Goal: Task Accomplishment & Management: Use online tool/utility

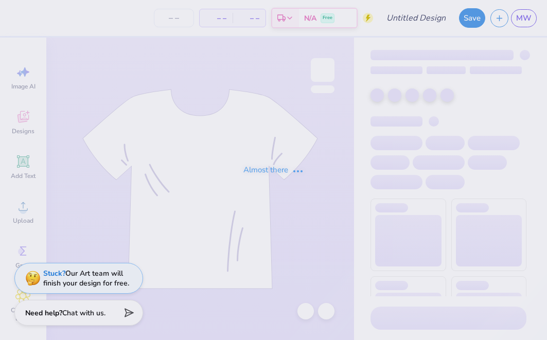
type input "[PERSON_NAME] : [GEOGRAPHIC_DATA]"
type input "24"
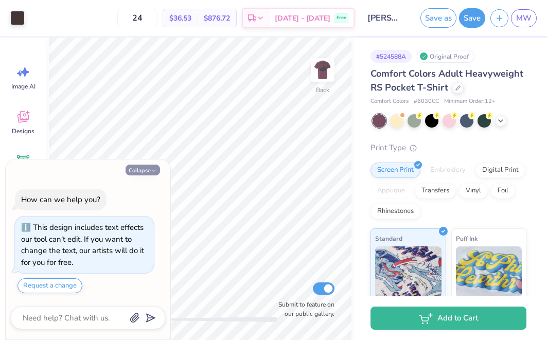
click at [156, 167] on button "Collapse" at bounding box center [143, 170] width 34 height 11
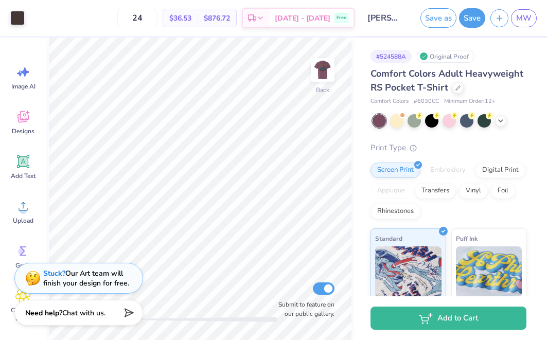
type textarea "x"
click at [499, 121] on icon at bounding box center [501, 120] width 8 height 8
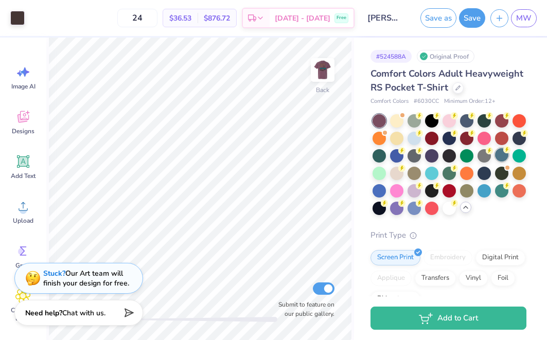
click at [505, 156] on div at bounding box center [501, 154] width 13 height 13
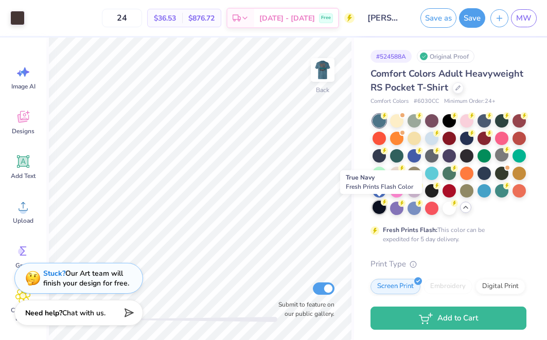
click at [381, 204] on icon at bounding box center [384, 202] width 7 height 7
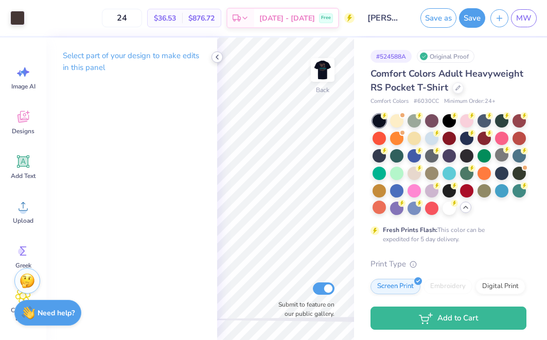
click at [219, 57] on icon at bounding box center [217, 57] width 8 height 8
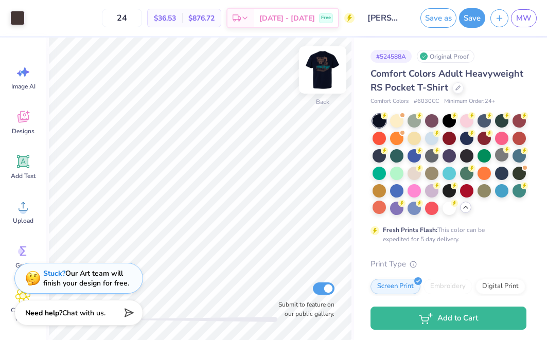
click at [324, 72] on img at bounding box center [322, 69] width 41 height 41
click at [322, 75] on img at bounding box center [322, 69] width 41 height 41
click at [322, 75] on img at bounding box center [322, 70] width 21 height 21
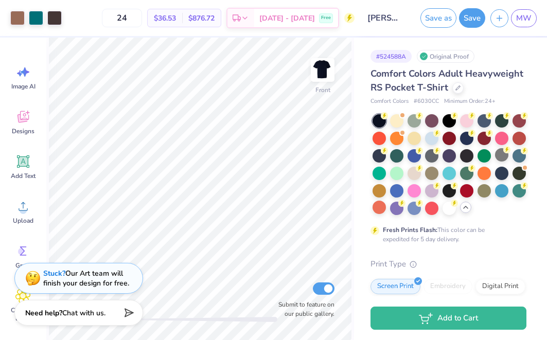
click at [322, 75] on img at bounding box center [322, 70] width 21 height 21
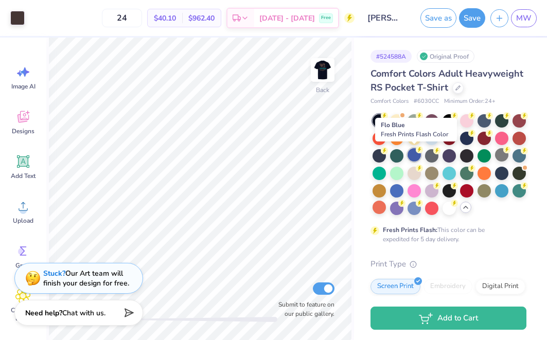
click at [411, 154] on div at bounding box center [414, 154] width 13 height 13
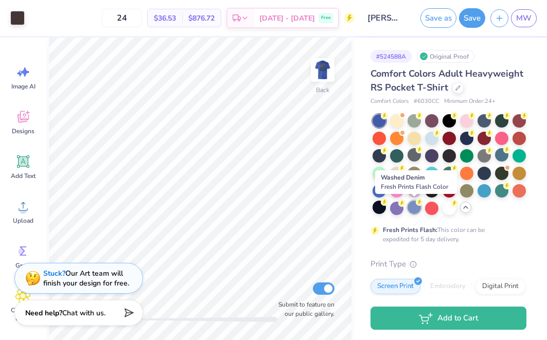
click at [414, 206] on div at bounding box center [414, 207] width 13 height 13
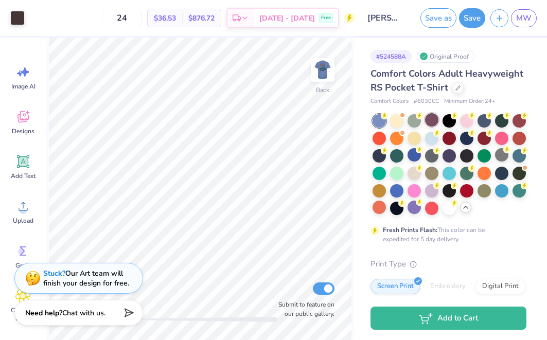
click at [437, 116] on div at bounding box center [431, 119] width 13 height 13
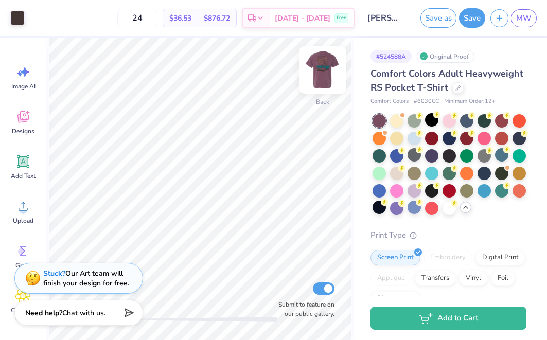
click at [322, 77] on img at bounding box center [322, 69] width 41 height 41
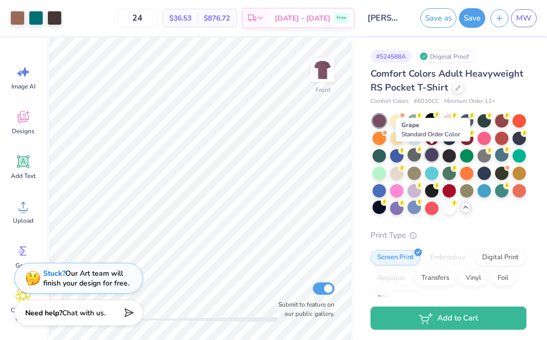
click at [429, 158] on div at bounding box center [431, 154] width 13 height 13
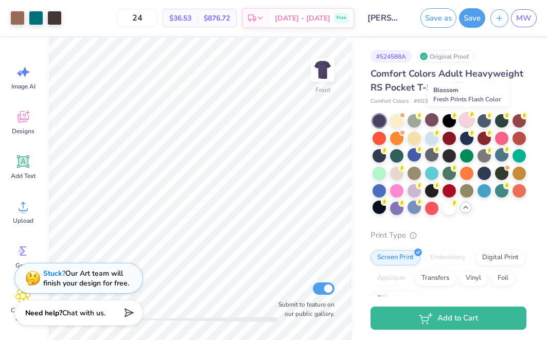
click at [463, 120] on div at bounding box center [466, 119] width 13 height 13
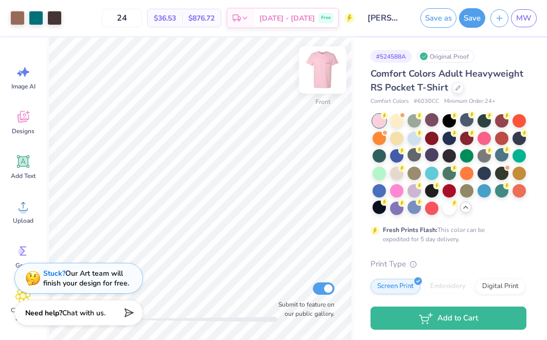
click at [314, 68] on img at bounding box center [322, 69] width 41 height 41
click at [314, 68] on img at bounding box center [322, 70] width 21 height 21
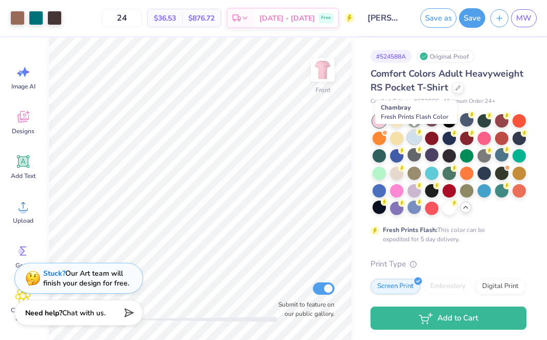
click at [410, 142] on div at bounding box center [414, 137] width 13 height 13
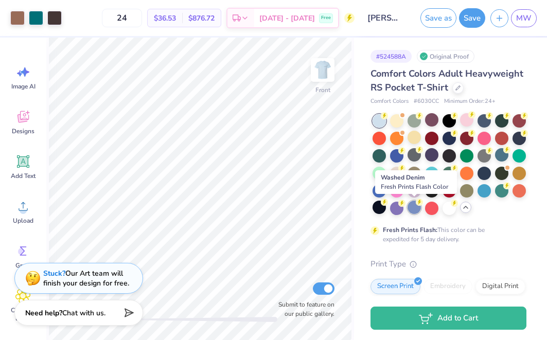
click at [410, 205] on div at bounding box center [414, 207] width 13 height 13
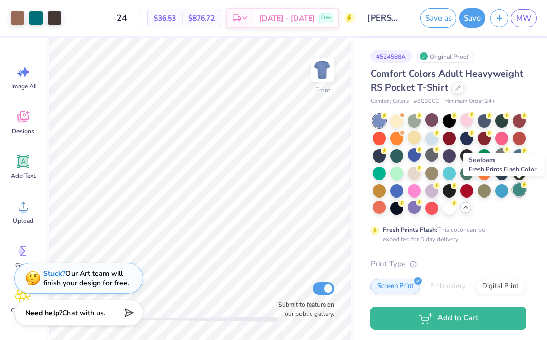
click at [519, 189] on div at bounding box center [519, 189] width 13 height 13
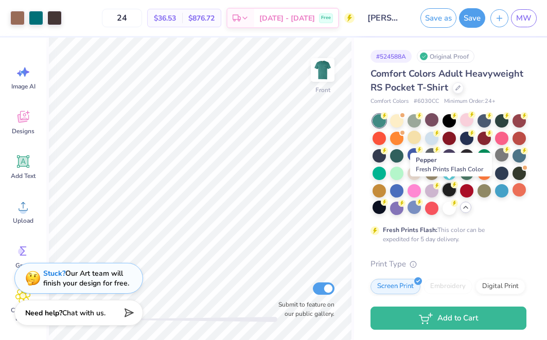
click at [448, 187] on div at bounding box center [449, 189] width 13 height 13
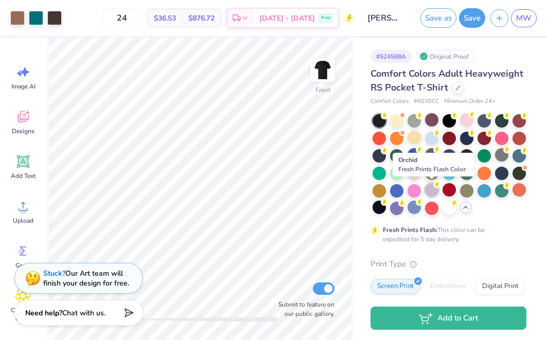
click at [433, 189] on div at bounding box center [431, 189] width 13 height 13
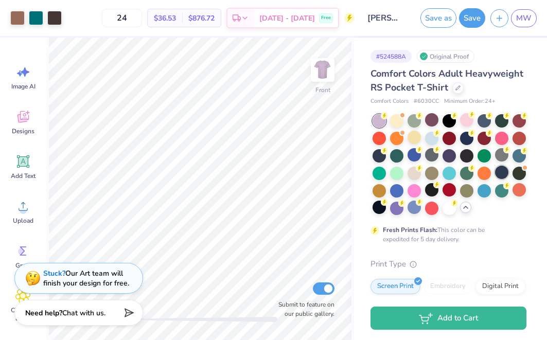
click at [507, 172] on div at bounding box center [501, 172] width 13 height 13
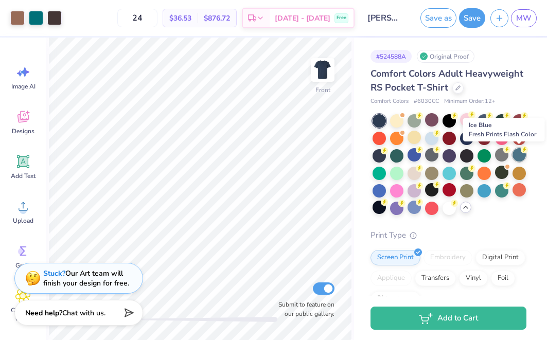
click at [514, 154] on div at bounding box center [519, 154] width 13 height 13
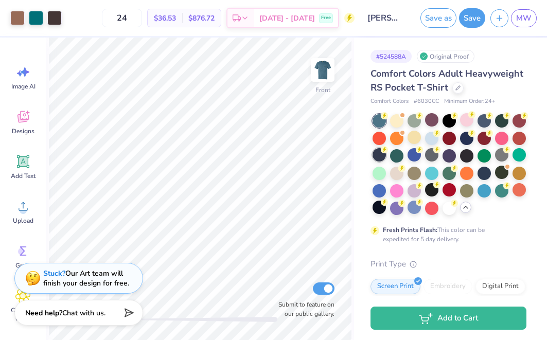
click at [379, 150] on div at bounding box center [379, 154] width 13 height 13
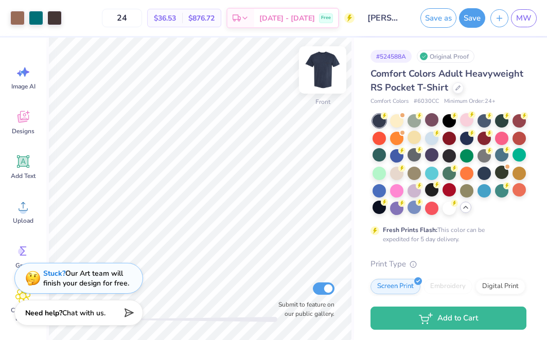
click at [311, 70] on div at bounding box center [322, 69] width 47 height 47
click at [311, 70] on div at bounding box center [323, 70] width 24 height 24
click at [312, 70] on img at bounding box center [322, 70] width 21 height 21
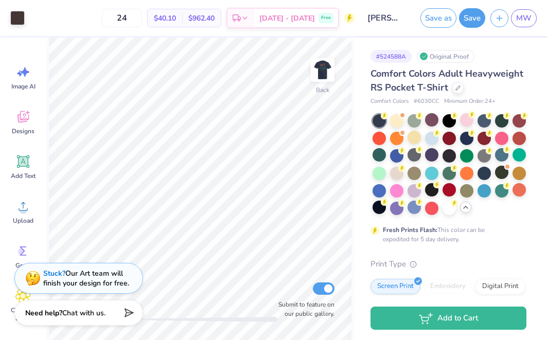
click at [312, 70] on img at bounding box center [322, 70] width 21 height 21
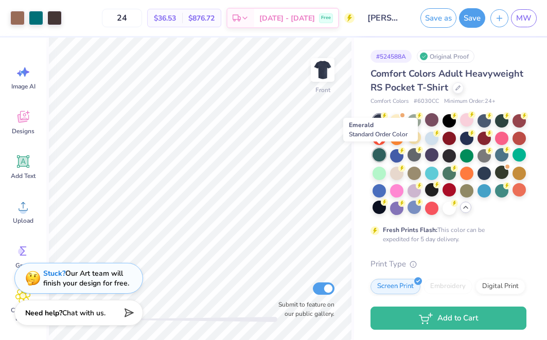
click at [379, 157] on div at bounding box center [379, 154] width 13 height 13
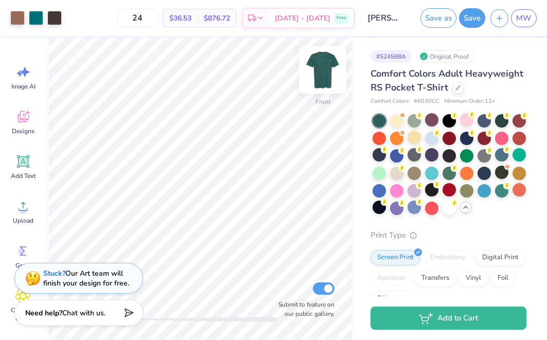
click at [326, 71] on img at bounding box center [322, 69] width 41 height 41
click at [326, 71] on img at bounding box center [322, 70] width 21 height 21
click at [518, 134] on div at bounding box center [519, 137] width 13 height 13
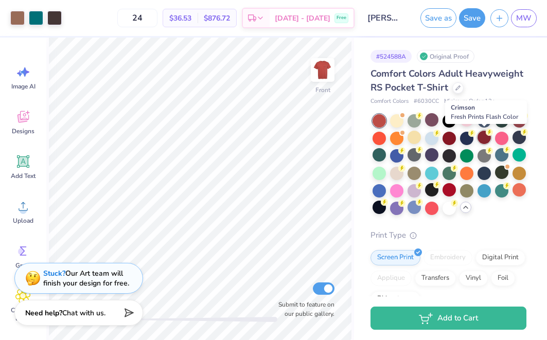
click at [482, 138] on div at bounding box center [484, 137] width 13 height 13
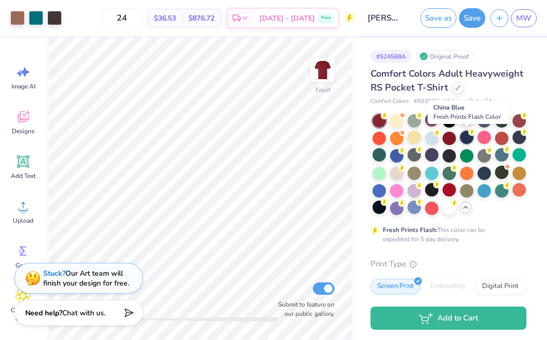
click at [464, 140] on div at bounding box center [466, 137] width 13 height 13
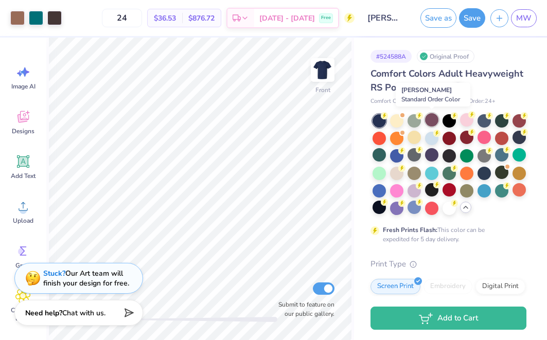
click at [429, 121] on div at bounding box center [431, 119] width 13 height 13
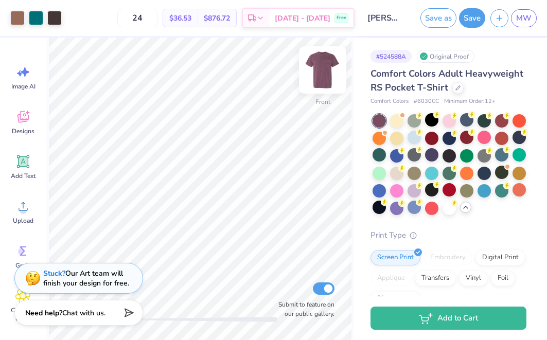
click at [328, 74] on img at bounding box center [322, 69] width 41 height 41
click at [328, 74] on img at bounding box center [322, 70] width 21 height 21
